Goal: Communication & Community: Ask a question

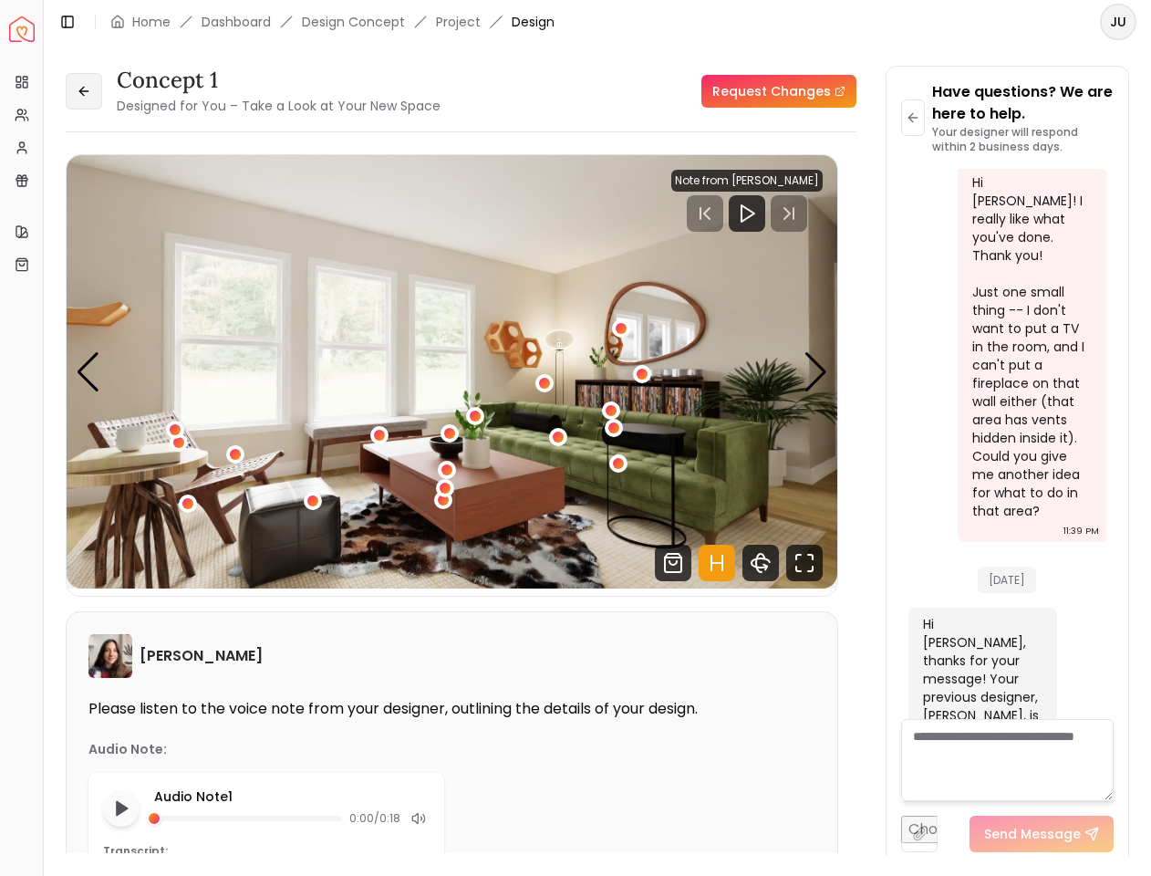
click at [99, 94] on button at bounding box center [84, 91] width 36 height 36
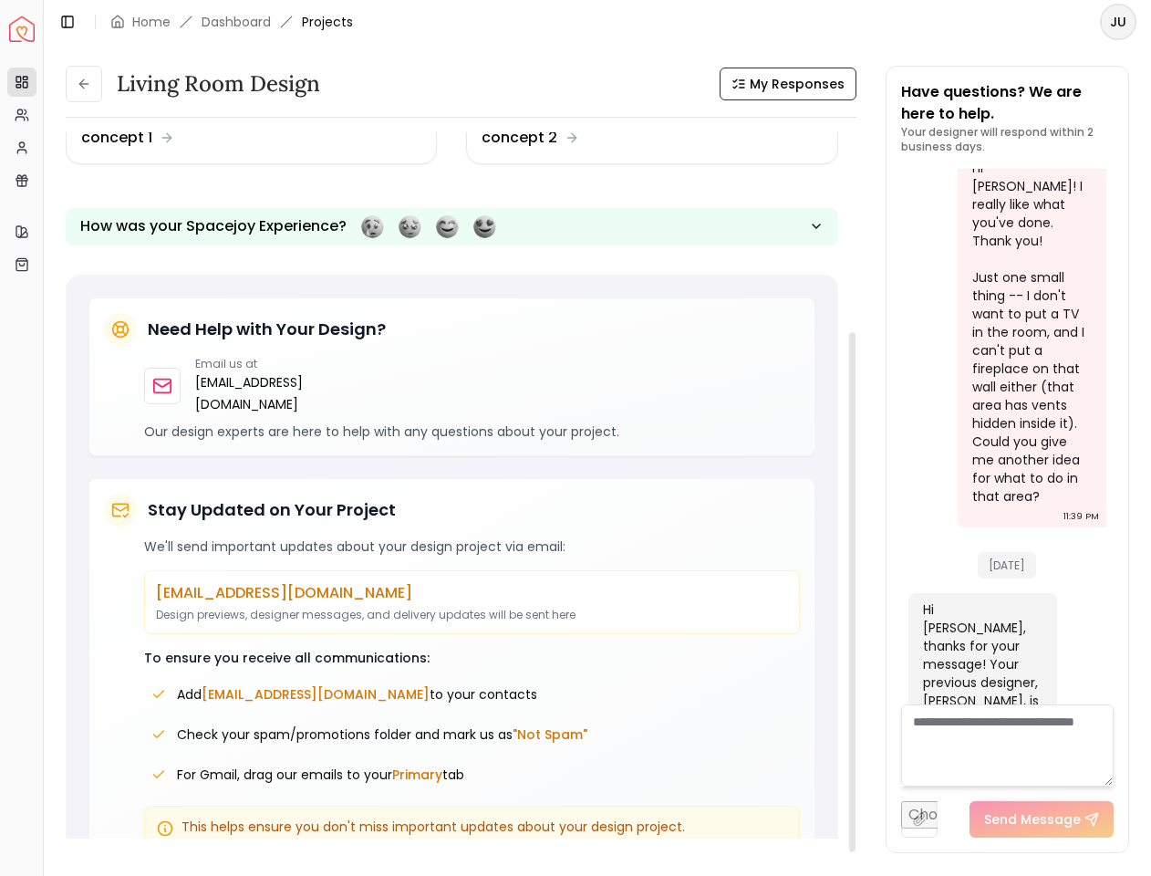
scroll to position [271, 0]
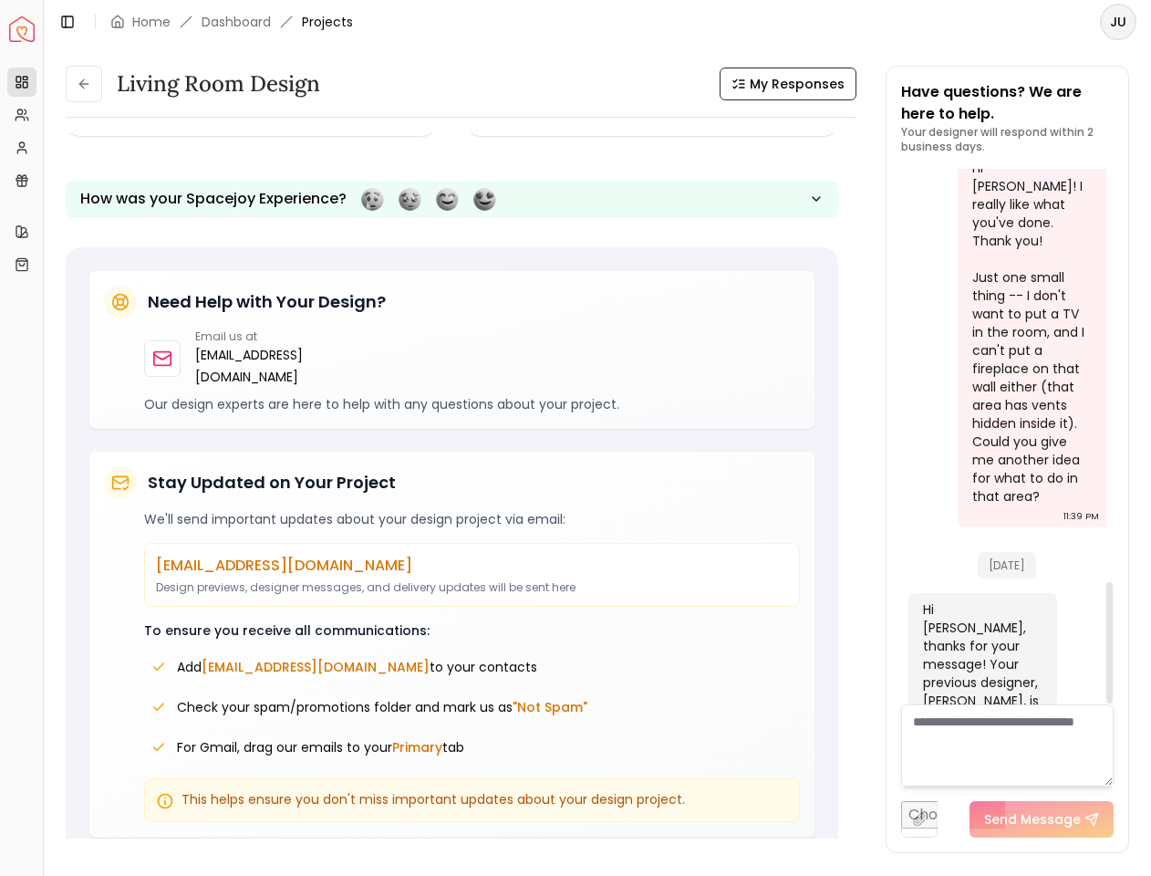
click at [993, 600] on div "Hi [PERSON_NAME], thanks for your message! Your previous designer, [PERSON_NAME…" at bounding box center [981, 727] width 116 height 255
click at [995, 635] on div "Hi [PERSON_NAME], thanks for your message! Your previous designer, [PERSON_NAME…" at bounding box center [981, 727] width 116 height 255
drag, startPoint x: 991, startPoint y: 567, endPoint x: 999, endPoint y: 589, distance: 23.1
click at [999, 600] on div "Hi [PERSON_NAME], thanks for your message! Your previous designer, [PERSON_NAME…" at bounding box center [981, 727] width 116 height 255
click at [1014, 604] on div "Hi [PERSON_NAME], thanks for your message! Your previous designer, [PERSON_NAME…" at bounding box center [981, 727] width 116 height 255
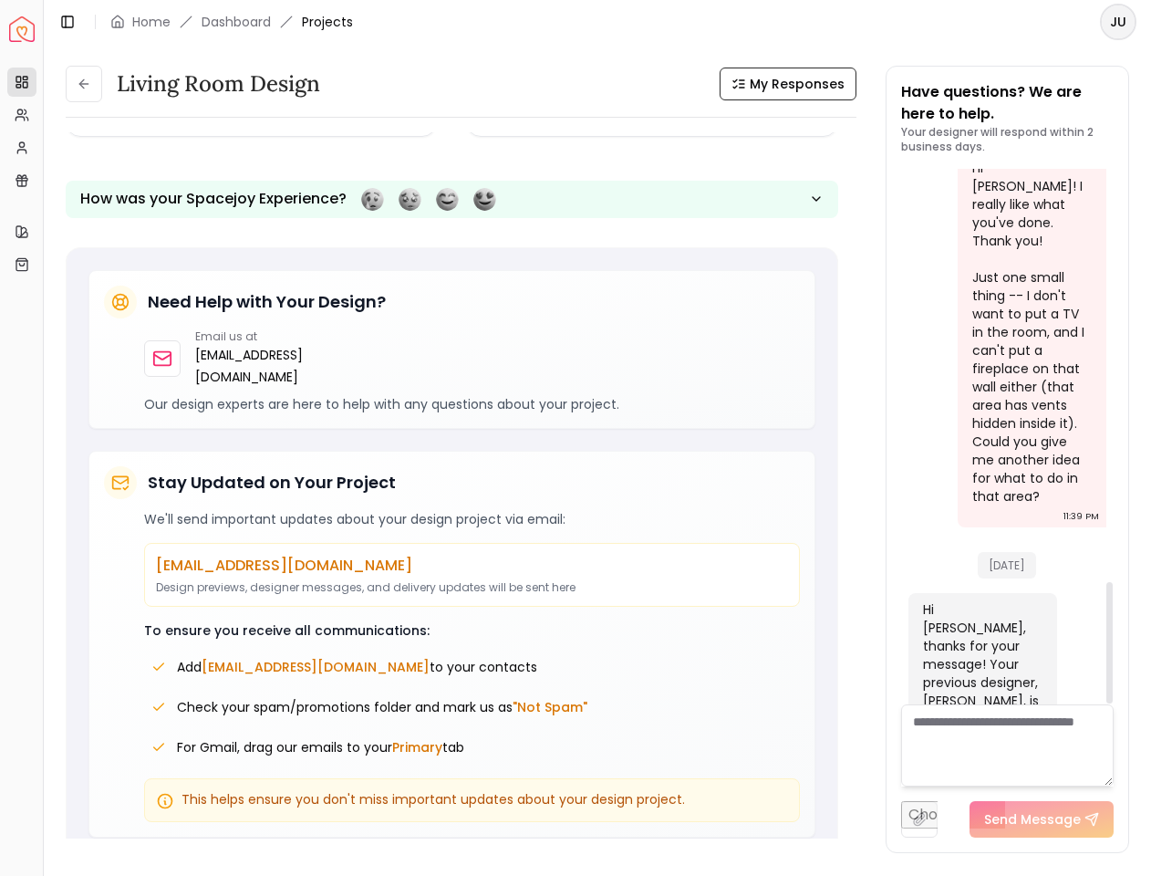
click at [1000, 552] on span "[DATE]" at bounding box center [1007, 565] width 58 height 26
drag, startPoint x: 1024, startPoint y: 417, endPoint x: 1042, endPoint y: 433, distance: 23.9
click at [1042, 529] on div "[DATE]" at bounding box center [1007, 560] width 199 height 62
click at [1022, 552] on span "[DATE]" at bounding box center [1007, 565] width 58 height 26
click at [998, 552] on span "[DATE]" at bounding box center [1007, 565] width 58 height 26
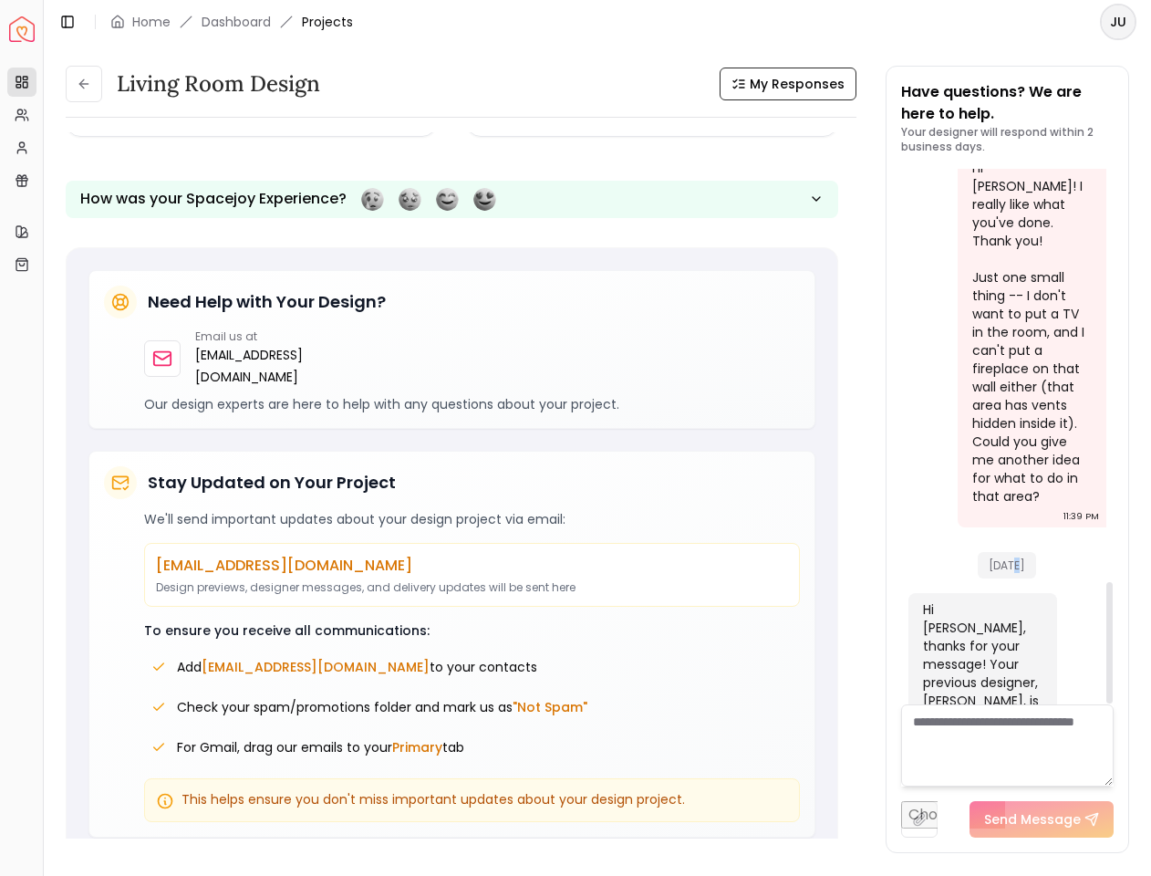
click at [998, 552] on span "[DATE]" at bounding box center [1007, 565] width 58 height 26
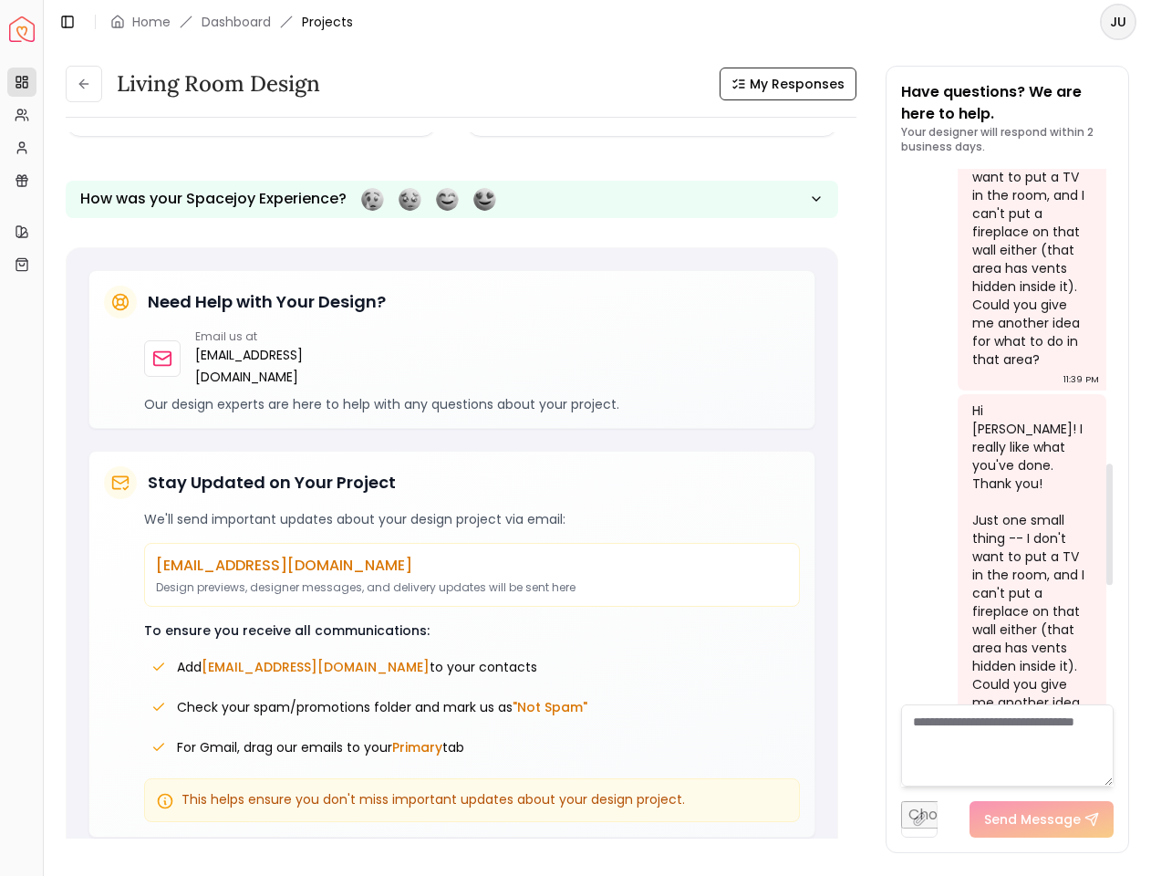
scroll to position [1822, 0]
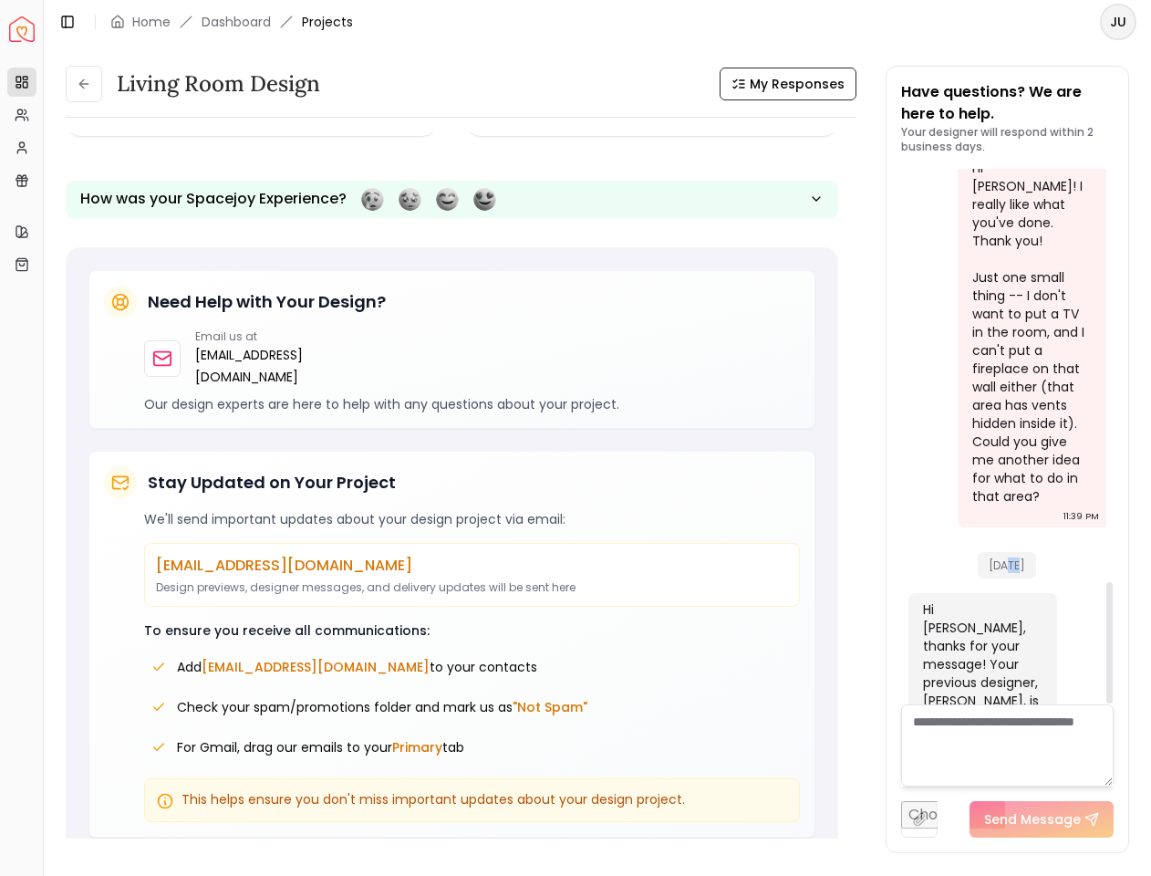
drag, startPoint x: 993, startPoint y: 416, endPoint x: 1004, endPoint y: 416, distance: 10.9
click at [1004, 552] on span "[DATE]" at bounding box center [1007, 565] width 58 height 26
click at [1002, 753] on textarea at bounding box center [1007, 745] width 213 height 82
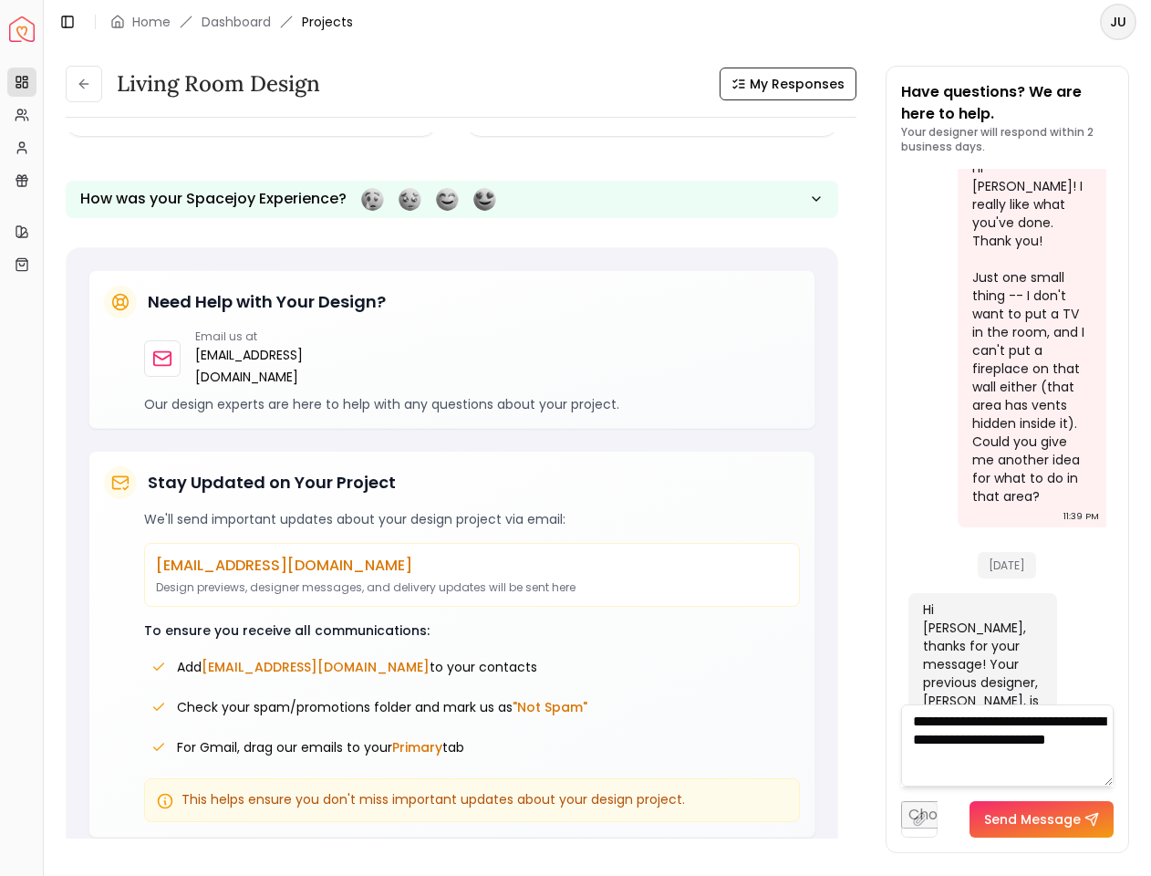
type textarea "**********"
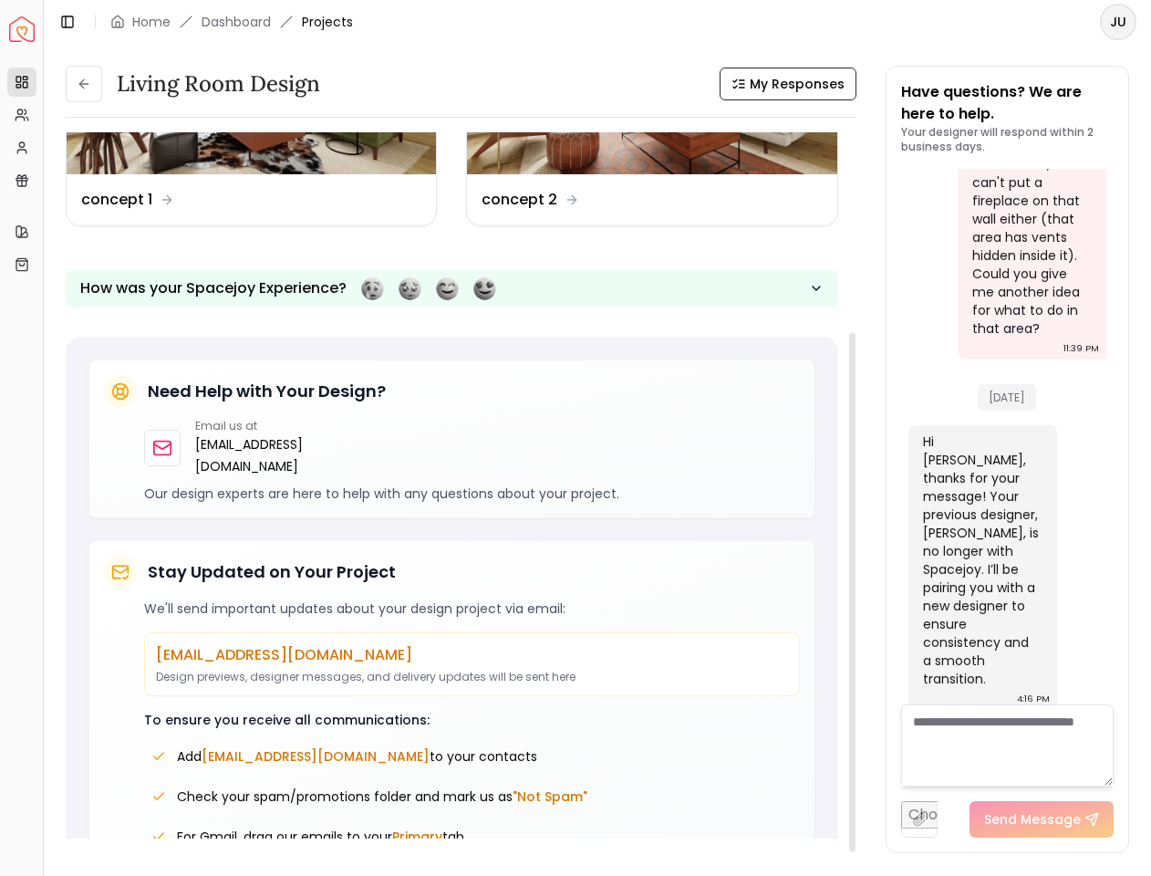
scroll to position [271, 0]
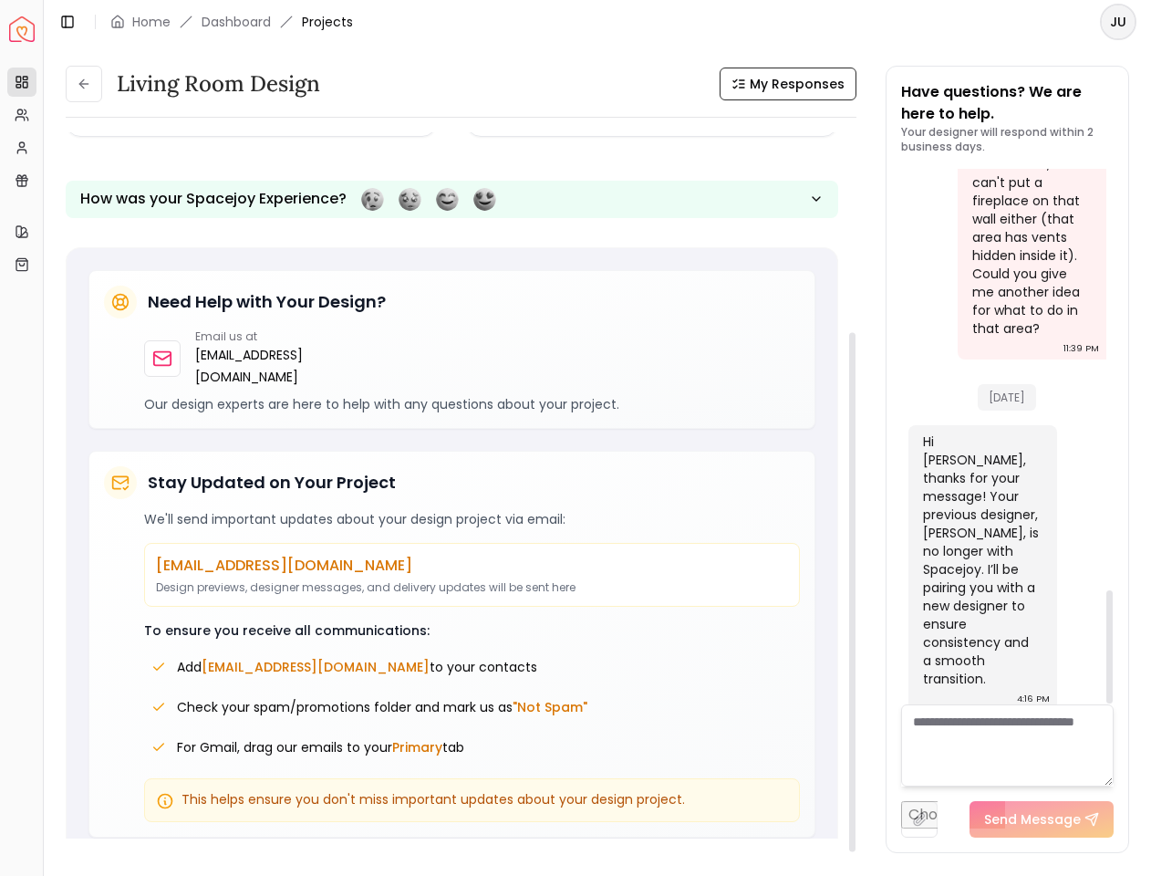
click at [613, 144] on div "Design Name concept 1 Design Name concept 2 How was your Spacejoy Experience?" at bounding box center [452, 54] width 773 height 357
